Goal: Book appointment/travel/reservation

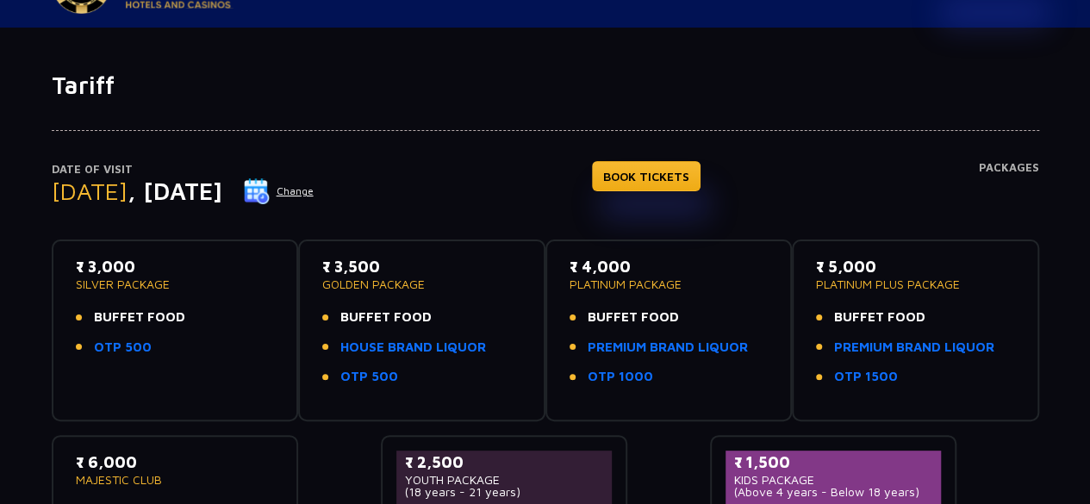
scroll to position [86, 0]
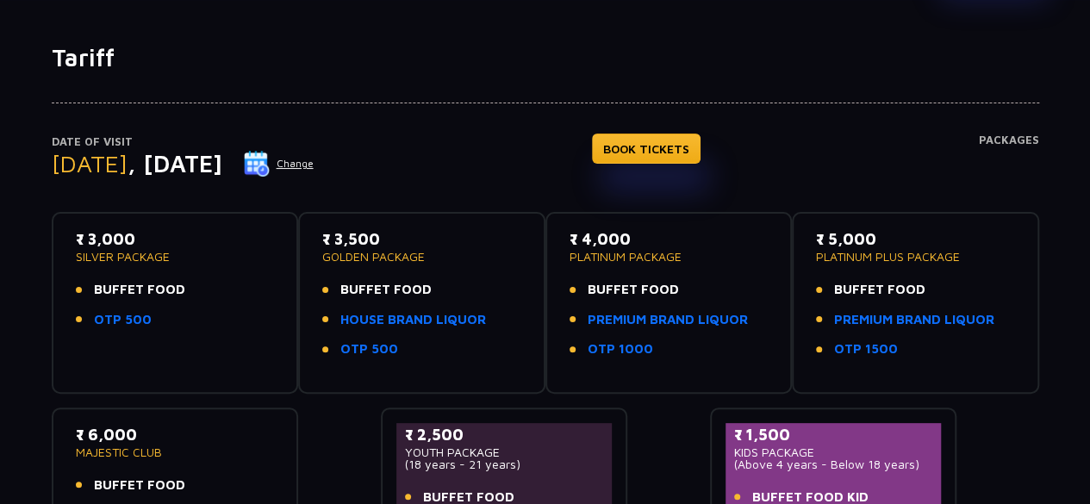
click at [270, 163] on img at bounding box center [257, 164] width 26 height 26
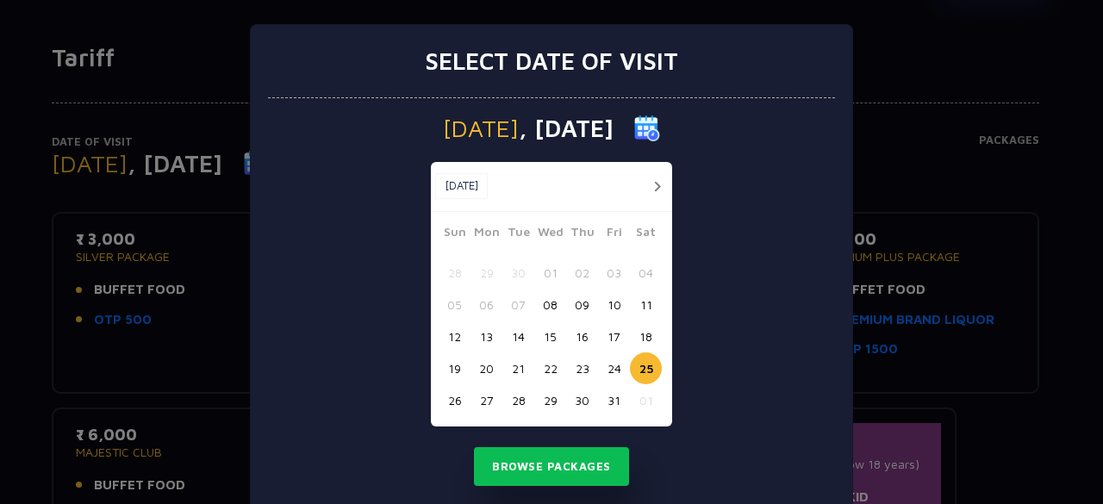
click at [641, 368] on button "25" at bounding box center [646, 368] width 32 height 32
click at [639, 365] on button "25" at bounding box center [646, 368] width 32 height 32
click at [547, 459] on button "Browse Packages" at bounding box center [551, 467] width 155 height 40
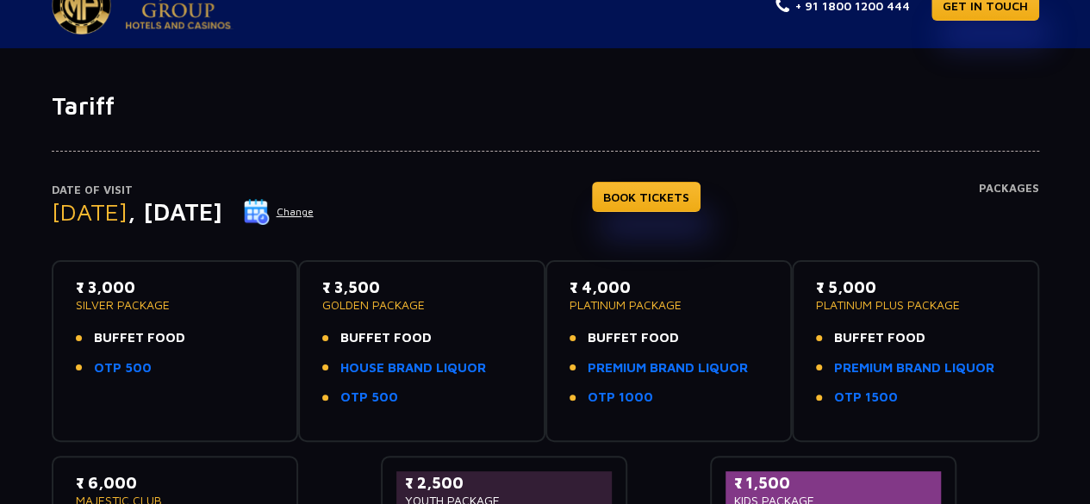
scroll to position [0, 0]
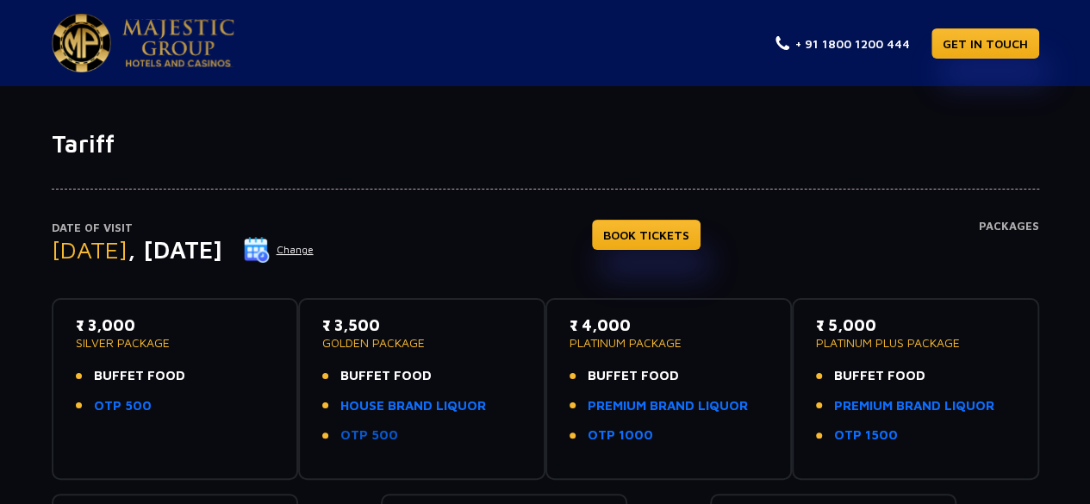
click at [358, 432] on link "OTP 500" at bounding box center [369, 435] width 58 height 20
click at [369, 423] on ul "BUFFET FOOD HOUSE BRAND LIQUOR OTP 500" at bounding box center [421, 405] width 199 height 79
click at [375, 432] on link "OTP 500" at bounding box center [369, 435] width 58 height 20
